Goal: Information Seeking & Learning: Check status

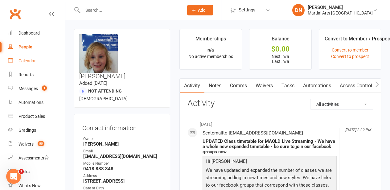
click at [17, 54] on link "Calendar" at bounding box center [36, 61] width 57 height 14
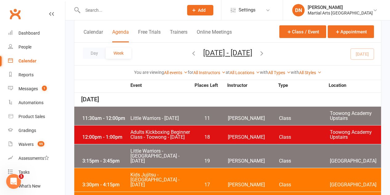
scroll to position [31, 0]
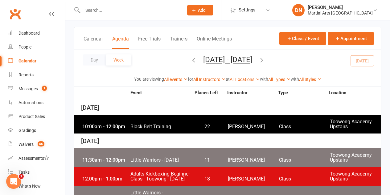
click at [190, 60] on icon "button" at bounding box center [193, 59] width 7 height 7
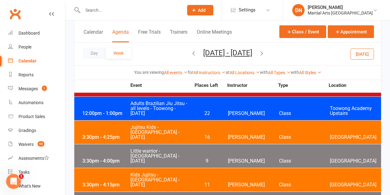
scroll to position [524, 0]
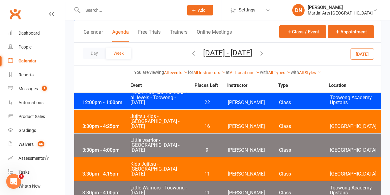
click at [224, 109] on div "3:30pm - 4:25pm Jujitsu Kids - [GEOGRAPHIC_DATA] - [DATE] 16 [PERSON_NAME] Clas…" at bounding box center [227, 120] width 307 height 23
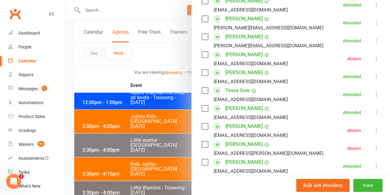
scroll to position [832, 0]
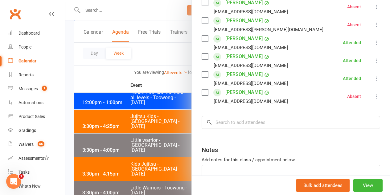
click at [162, 128] on div at bounding box center [227, 97] width 325 height 195
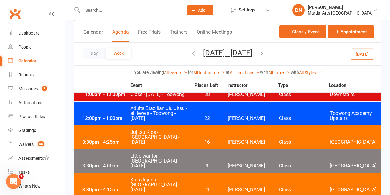
scroll to position [493, 0]
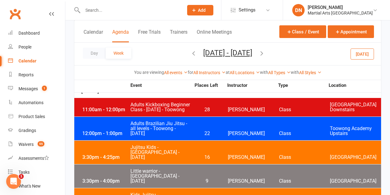
click at [214, 164] on div "3:30pm - 4:00pm Little warrior - [GEOGRAPHIC_DATA] - [DATE] 9 [PERSON_NAME] Cla…" at bounding box center [227, 175] width 307 height 23
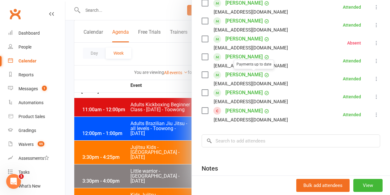
scroll to position [337, 0]
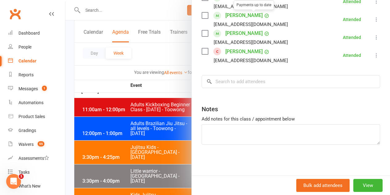
click at [138, 131] on div at bounding box center [227, 97] width 325 height 195
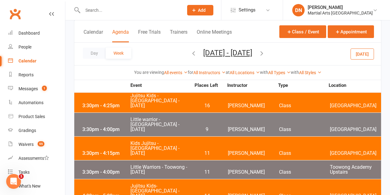
scroll to position [555, 0]
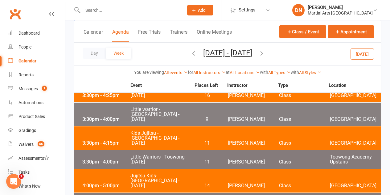
click at [216, 169] on div "4:00pm - 5:00pm Jujitsu Kids- [GEOGRAPHIC_DATA] - [DATE] 14 [PERSON_NAME] Class…" at bounding box center [227, 180] width 307 height 23
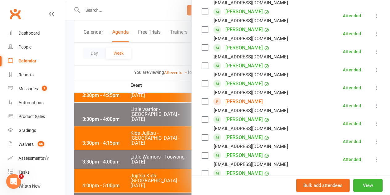
scroll to position [370, 0]
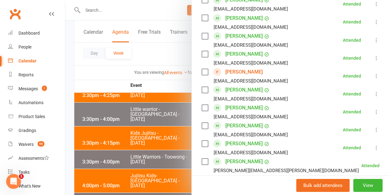
drag, startPoint x: 273, startPoint y: 72, endPoint x: 220, endPoint y: 73, distance: 53.0
click at [220, 73] on li "[PERSON_NAME] [EMAIL_ADDRESS][DOMAIN_NAME] Attended More info Remove Mark absen…" at bounding box center [291, 76] width 179 height 18
copy link "[PERSON_NAME]"
click at [129, 80] on div at bounding box center [227, 97] width 325 height 195
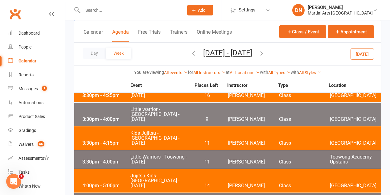
click at [363, 54] on button "[DATE]" at bounding box center [362, 53] width 23 height 11
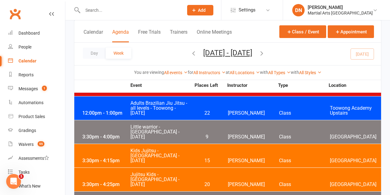
scroll to position [771, 0]
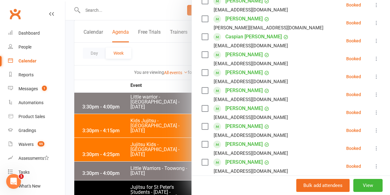
scroll to position [277, 0]
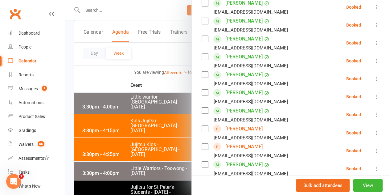
click at [169, 148] on div at bounding box center [227, 97] width 325 height 195
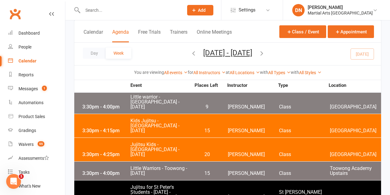
click at [109, 13] on input "text" at bounding box center [130, 10] width 98 height 9
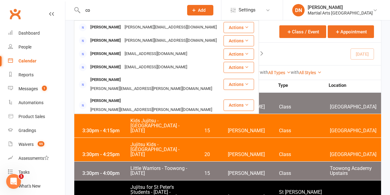
type input "c"
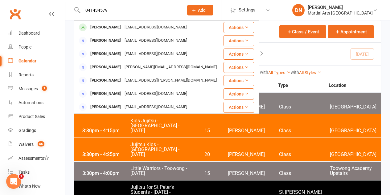
type input "0414345792"
drag, startPoint x: 112, startPoint y: 10, endPoint x: 81, endPoint y: 11, distance: 31.5
click at [81, 11] on div "0414345792 [PERSON_NAME] [EMAIL_ADDRESS][DOMAIN_NAME] Actions [PERSON_NAME] [EM…" at bounding box center [126, 10] width 105 height 20
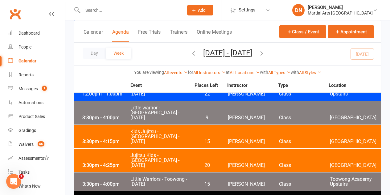
scroll to position [771, 0]
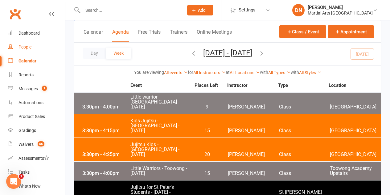
click at [29, 45] on div "People" at bounding box center [24, 46] width 13 height 5
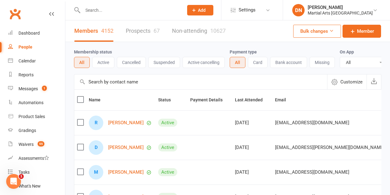
click at [133, 32] on link "Prospects 67" at bounding box center [143, 30] width 34 height 21
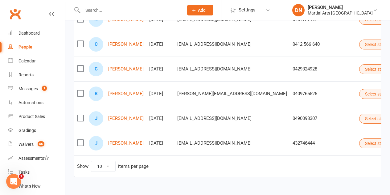
scroll to position [189, 0]
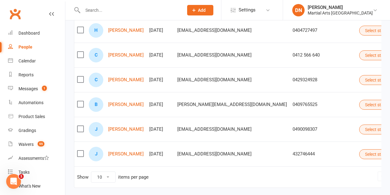
click at [113, 10] on input "text" at bounding box center [130, 10] width 98 height 9
type input "4"
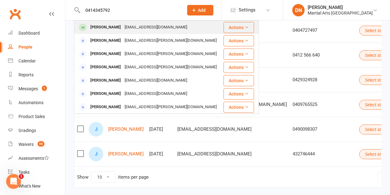
type input "0414345792"
click at [117, 28] on div "[PERSON_NAME]" at bounding box center [105, 27] width 34 height 9
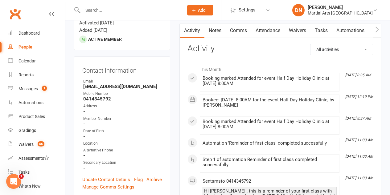
scroll to position [62, 0]
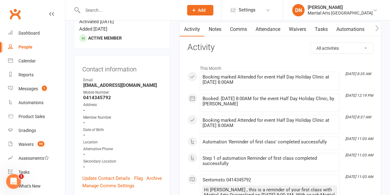
drag, startPoint x: 212, startPoint y: 78, endPoint x: 342, endPoint y: 88, distance: 129.9
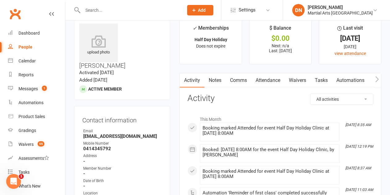
scroll to position [0, 0]
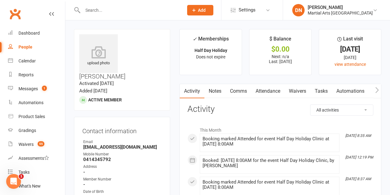
click at [98, 14] on input "text" at bounding box center [130, 10] width 98 height 9
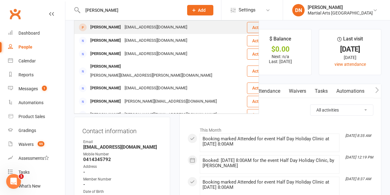
type input "[PERSON_NAME]"
click at [104, 27] on div "[PERSON_NAME]" at bounding box center [105, 27] width 34 height 9
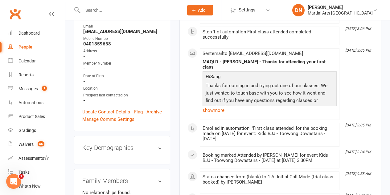
scroll to position [123, 0]
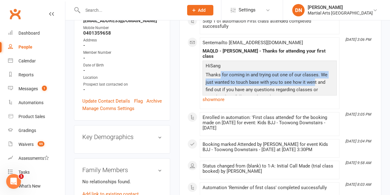
drag, startPoint x: 220, startPoint y: 71, endPoint x: 314, endPoint y: 79, distance: 94.1
click at [314, 79] on p "Thanks for coming in and trying out one of our classes . We just wanted to touc…" at bounding box center [269, 86] width 131 height 31
drag, startPoint x: 215, startPoint y: 145, endPoint x: 318, endPoint y: 150, distance: 102.2
click at [318, 150] on li "[DATE] 3:04 PM Booking marked Attended by [PERSON_NAME] for event Kids BJJ - [G…" at bounding box center [270, 148] width 140 height 18
click at [99, 11] on input "text" at bounding box center [130, 10] width 98 height 9
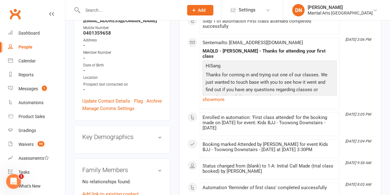
click at [99, 11] on input "text" at bounding box center [130, 10] width 98 height 9
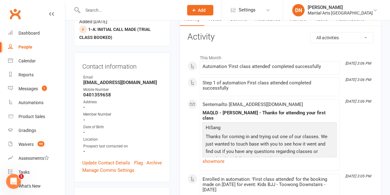
scroll to position [0, 0]
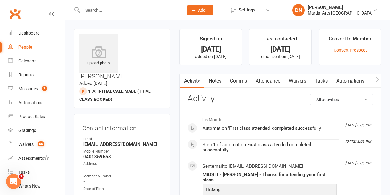
click at [114, 10] on input "text" at bounding box center [130, 10] width 98 height 9
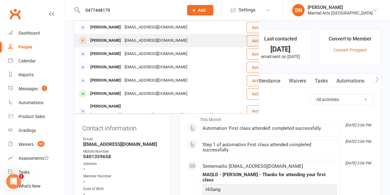
type input "0477448179"
click at [93, 36] on div "[PERSON_NAME]" at bounding box center [105, 40] width 34 height 9
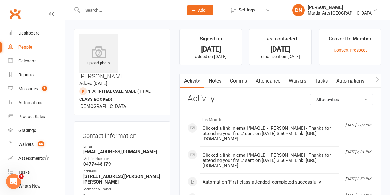
drag, startPoint x: 255, startPoint y: 49, endPoint x: 287, endPoint y: 54, distance: 33.0
click at [284, 52] on li "Last contacted [DATE] email sent on [DATE]" at bounding box center [280, 47] width 63 height 36
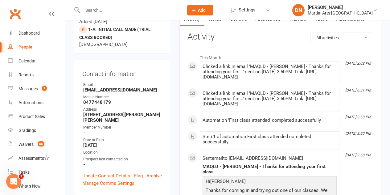
scroll to position [185, 0]
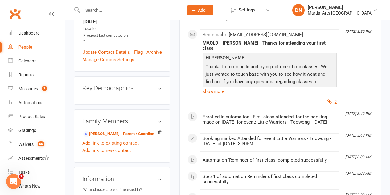
drag, startPoint x: 208, startPoint y: 119, endPoint x: 281, endPoint y: 127, distance: 74.1
click at [281, 127] on li "[DATE] 3:49 PM Enrolled in automation: 'First class attended' for the booking m…" at bounding box center [270, 120] width 140 height 18
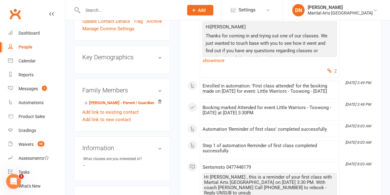
drag, startPoint x: 248, startPoint y: 118, endPoint x: 293, endPoint y: 122, distance: 44.9
click at [292, 118] on div "Booking marked Attended for event Little Warriors - Toowong - [DATE] at [DATE] …" at bounding box center [270, 111] width 134 height 13
click at [302, 121] on li "[DATE] 3:48 PM Booking marked Attended for event Little Warriors - Toowong - [D…" at bounding box center [270, 111] width 140 height 18
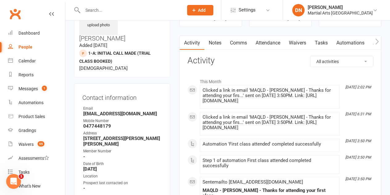
scroll to position [0, 0]
